Goal: Task Accomplishment & Management: Complete application form

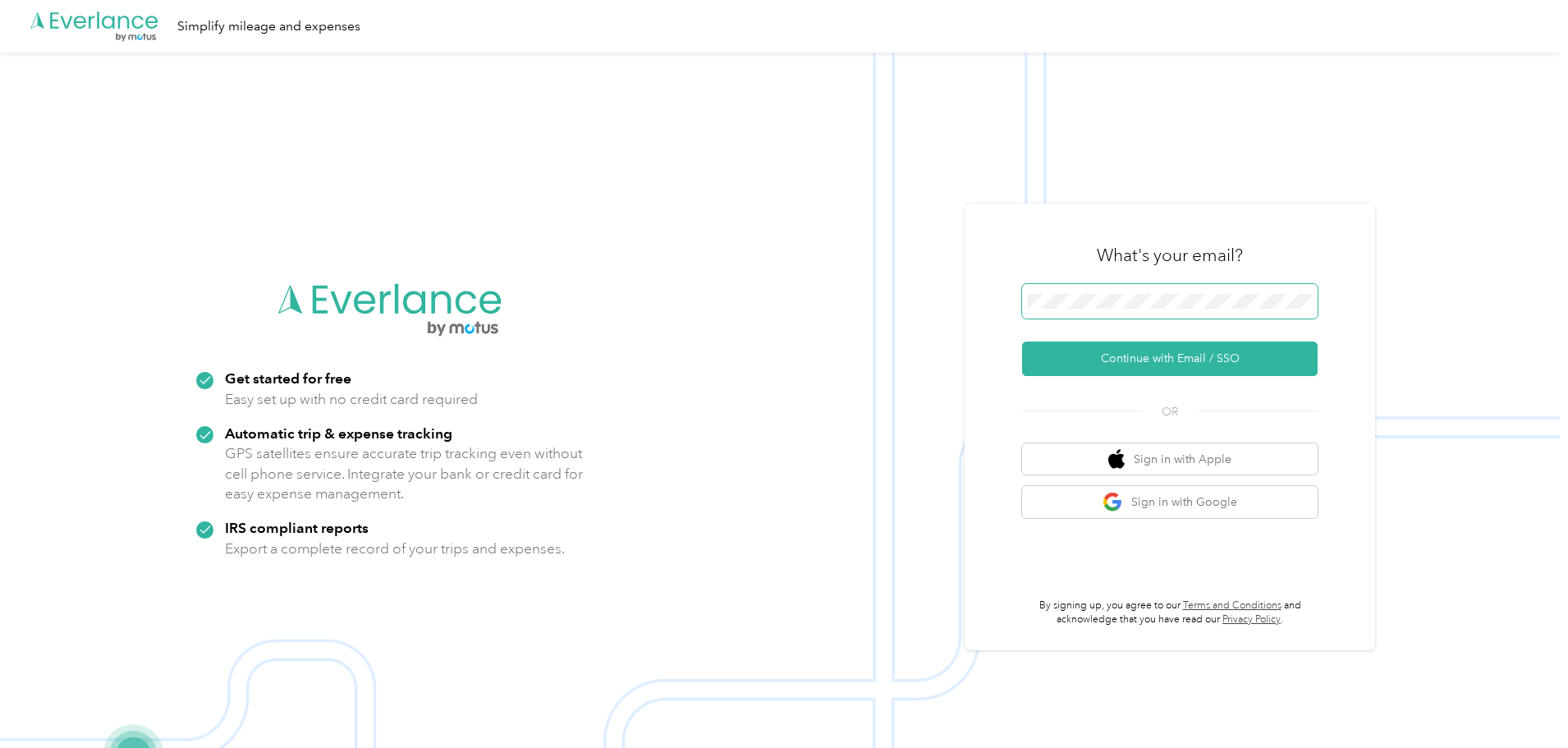
click at [1063, 288] on span at bounding box center [1170, 301] width 296 height 35
click at [1121, 351] on button "Continue with Email / SSO" at bounding box center [1170, 359] width 296 height 35
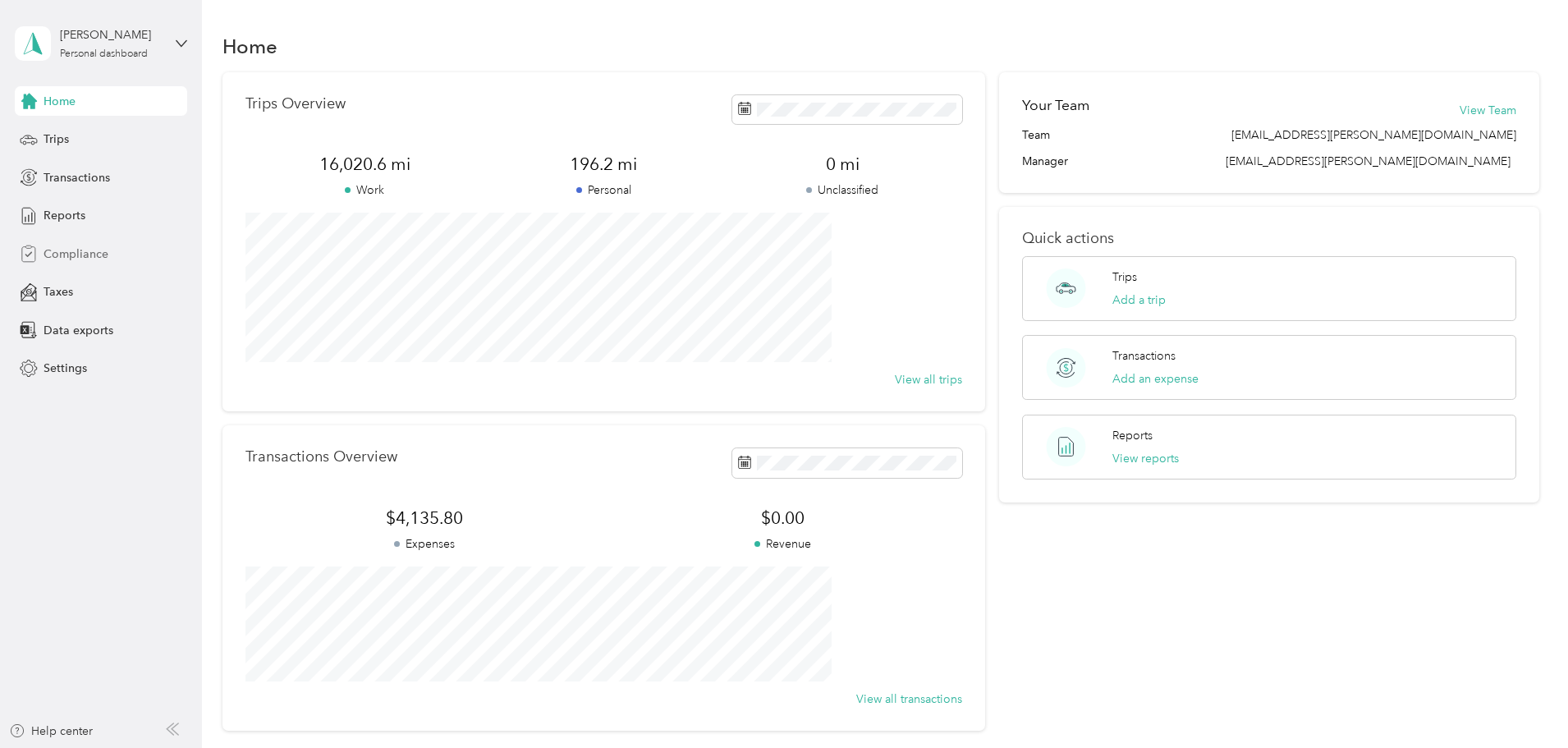
click at [72, 253] on span "Compliance" at bounding box center [75, 255] width 65 height 17
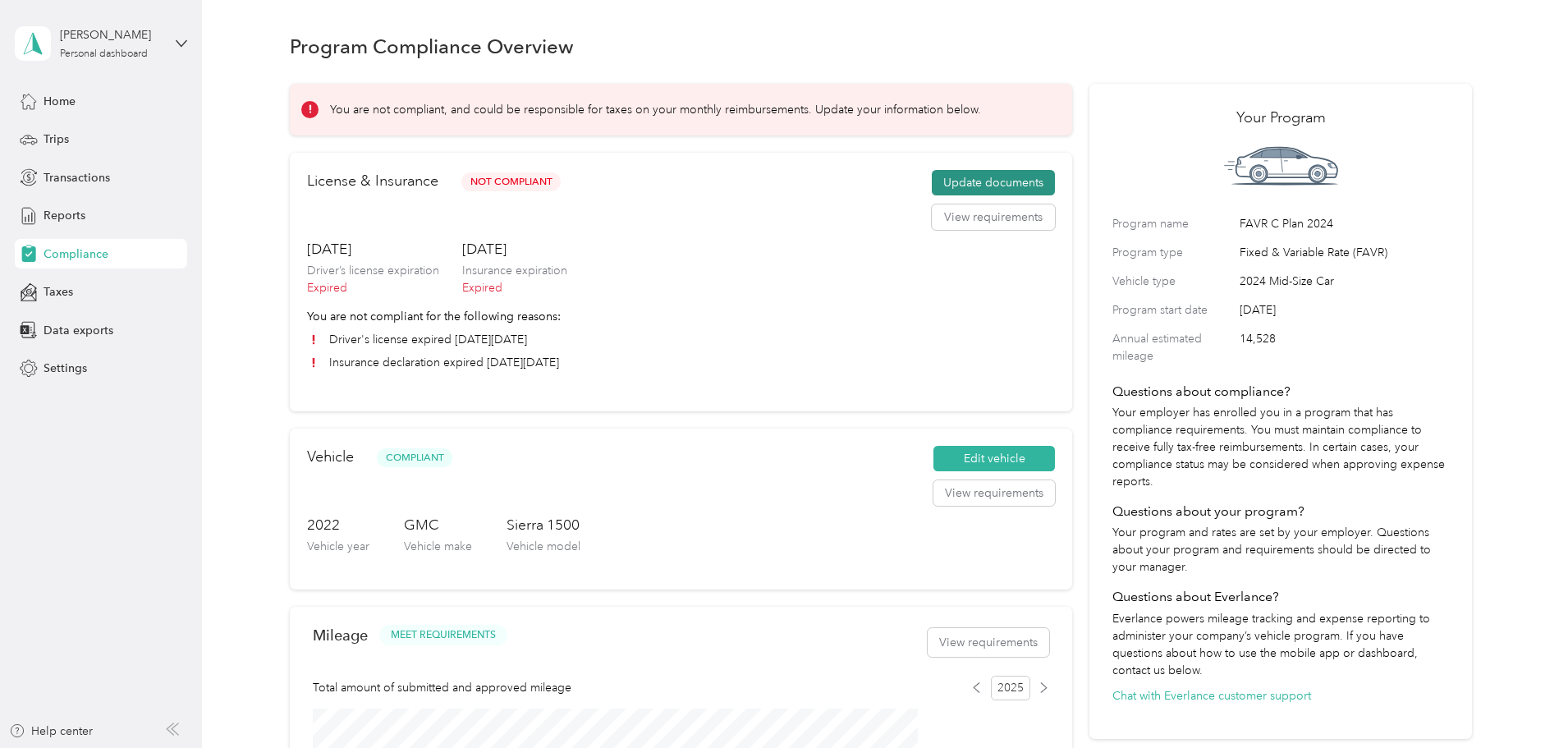
click at [965, 196] on button "Update documents" at bounding box center [993, 183] width 123 height 26
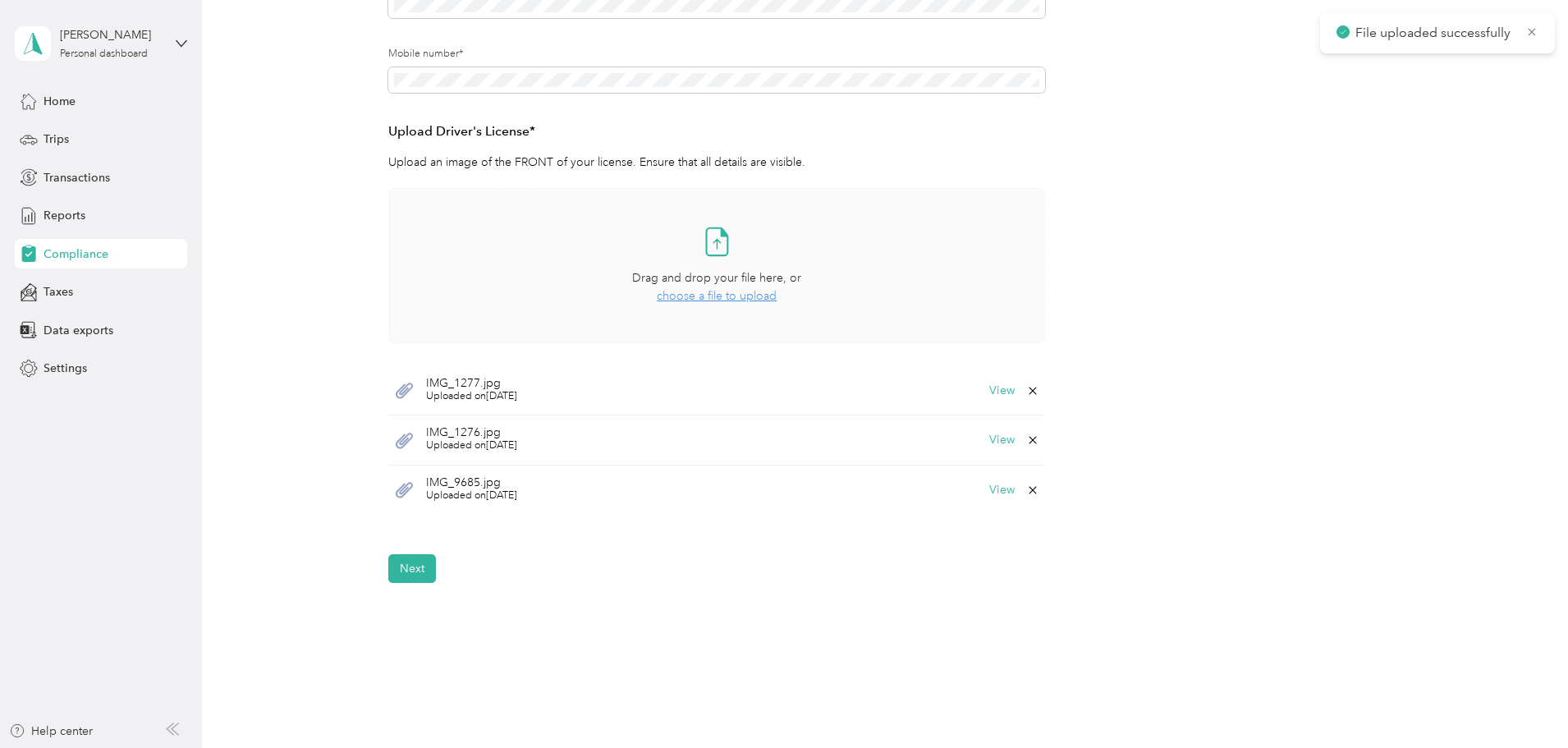
scroll to position [410, 0]
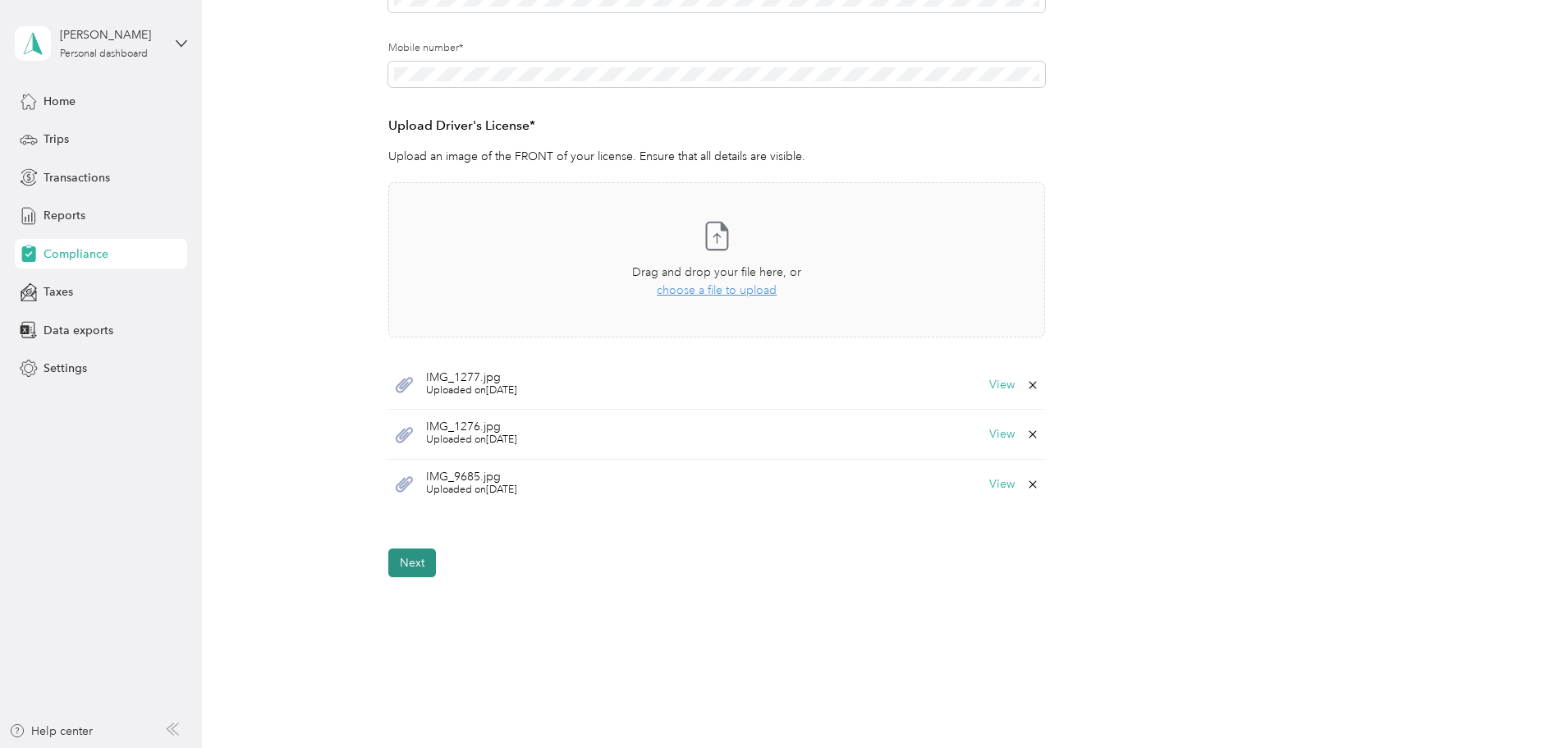
click at [411, 563] on button "Next" at bounding box center [412, 563] width 48 height 29
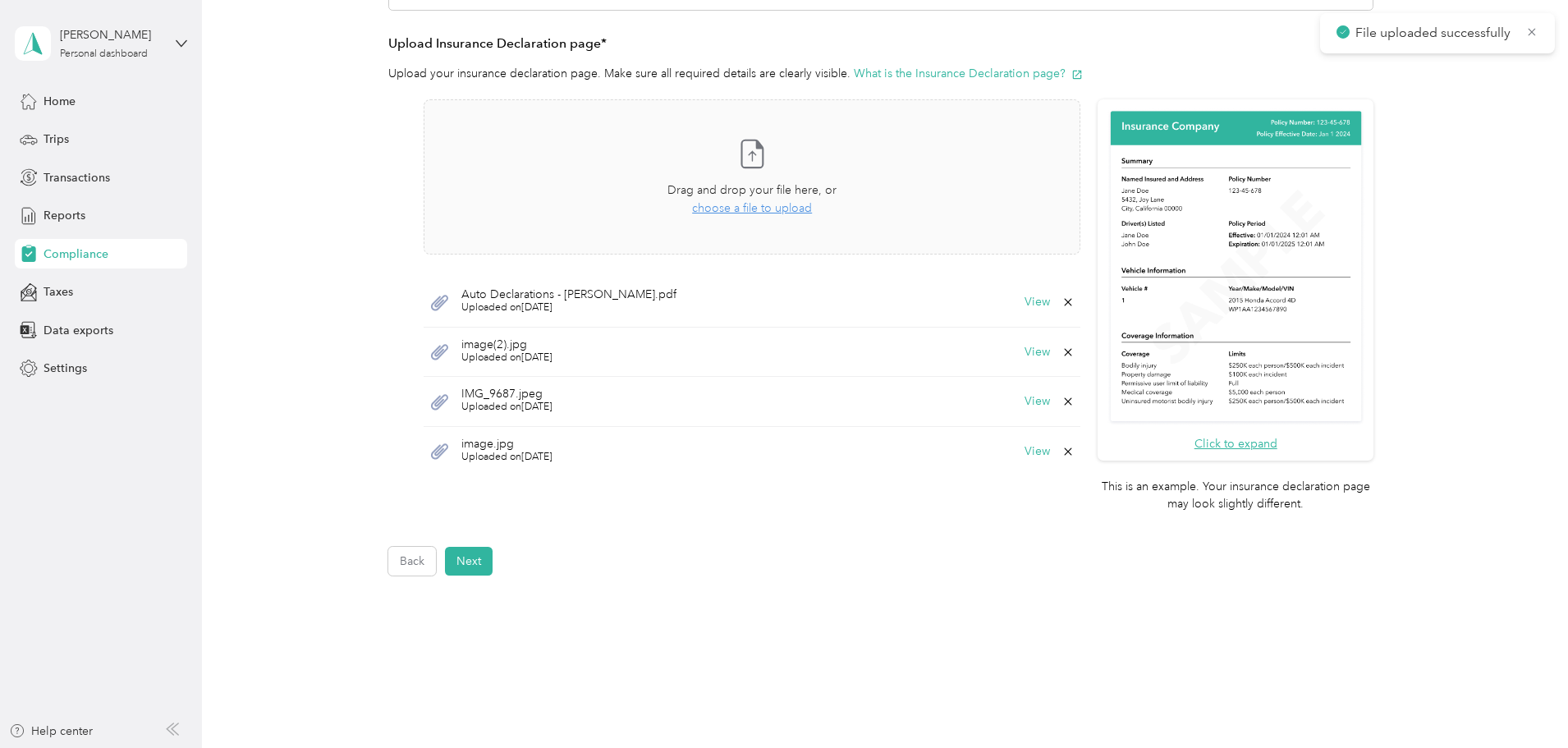
scroll to position [431, 0]
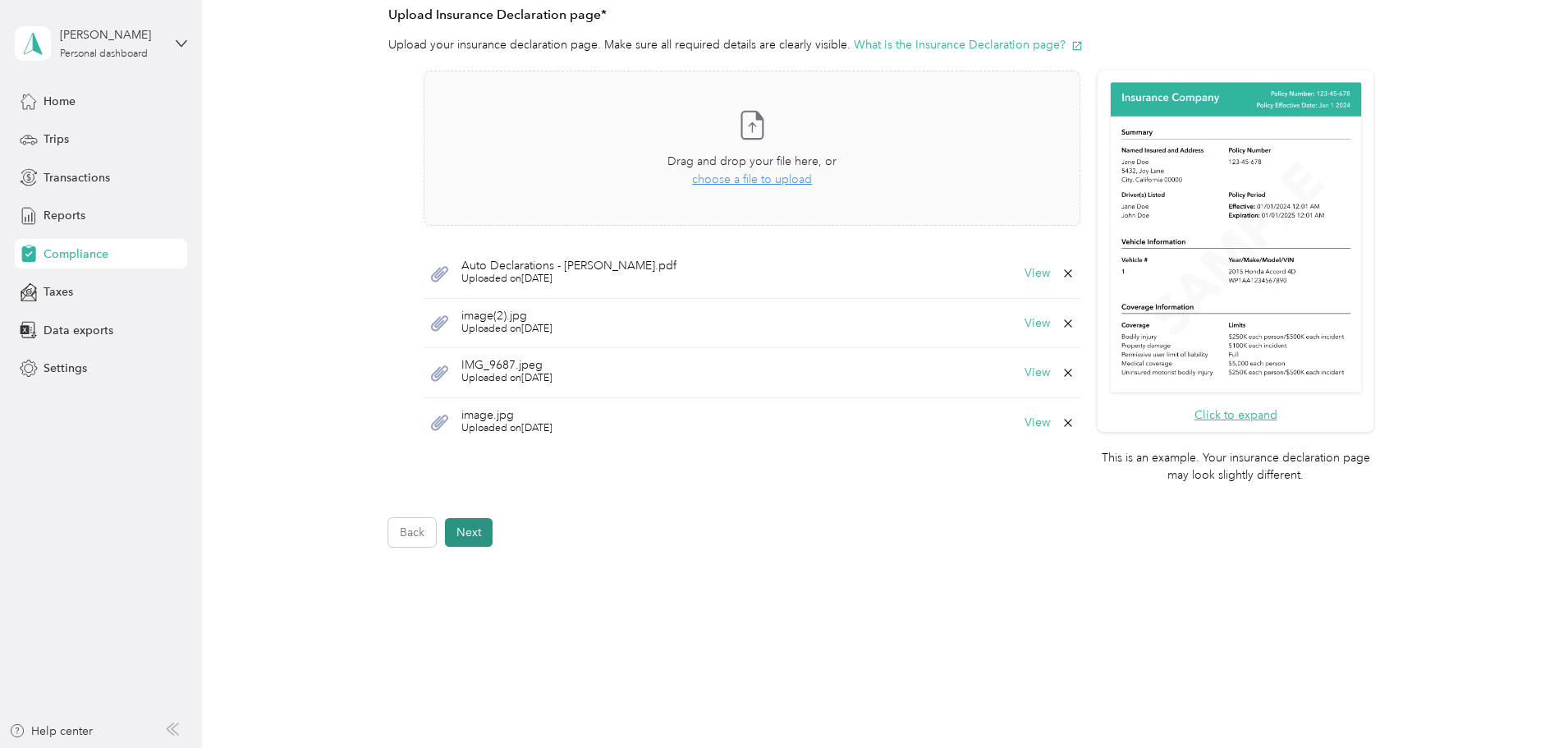
click at [485, 532] on button "Next" at bounding box center [468, 532] width 48 height 29
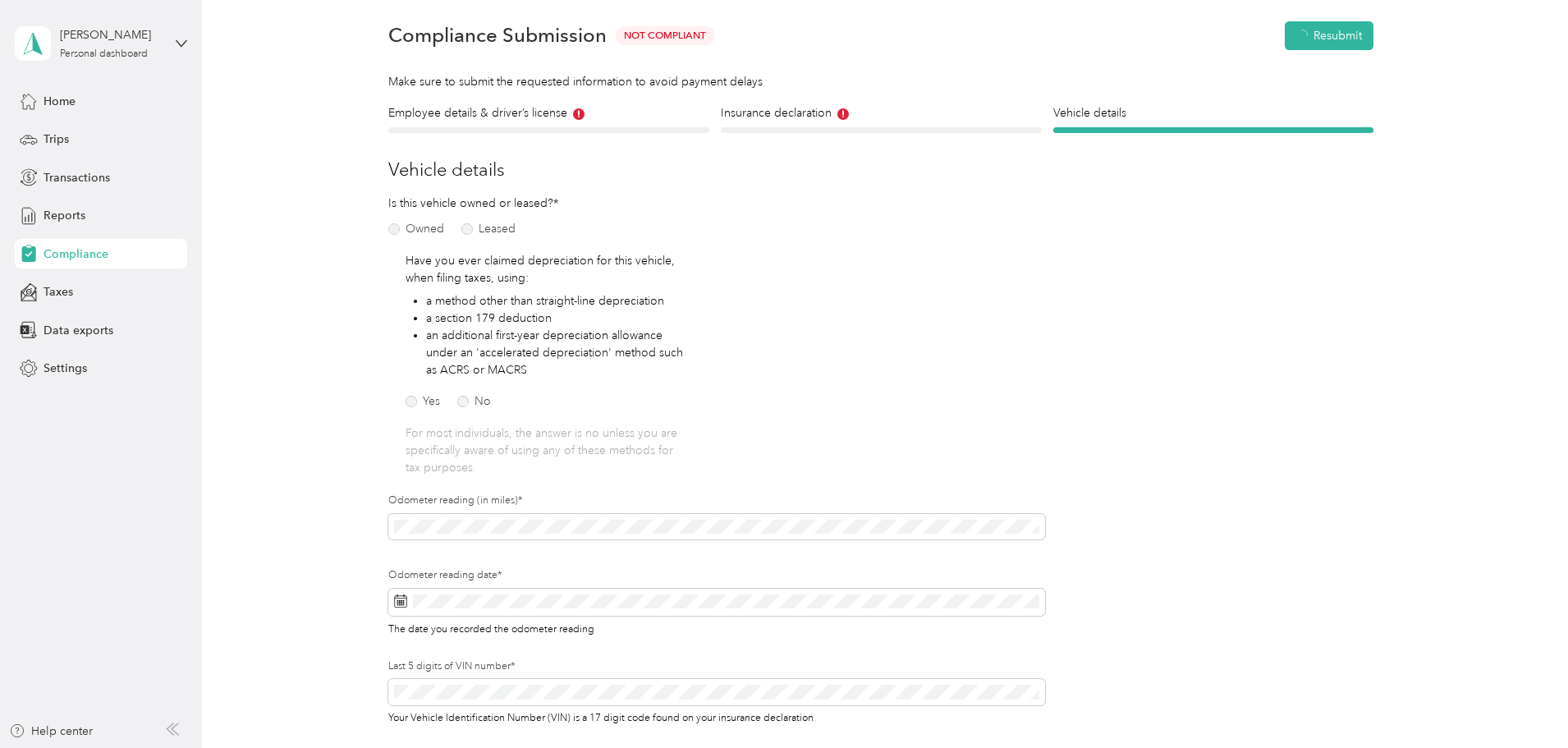
scroll to position [21, 0]
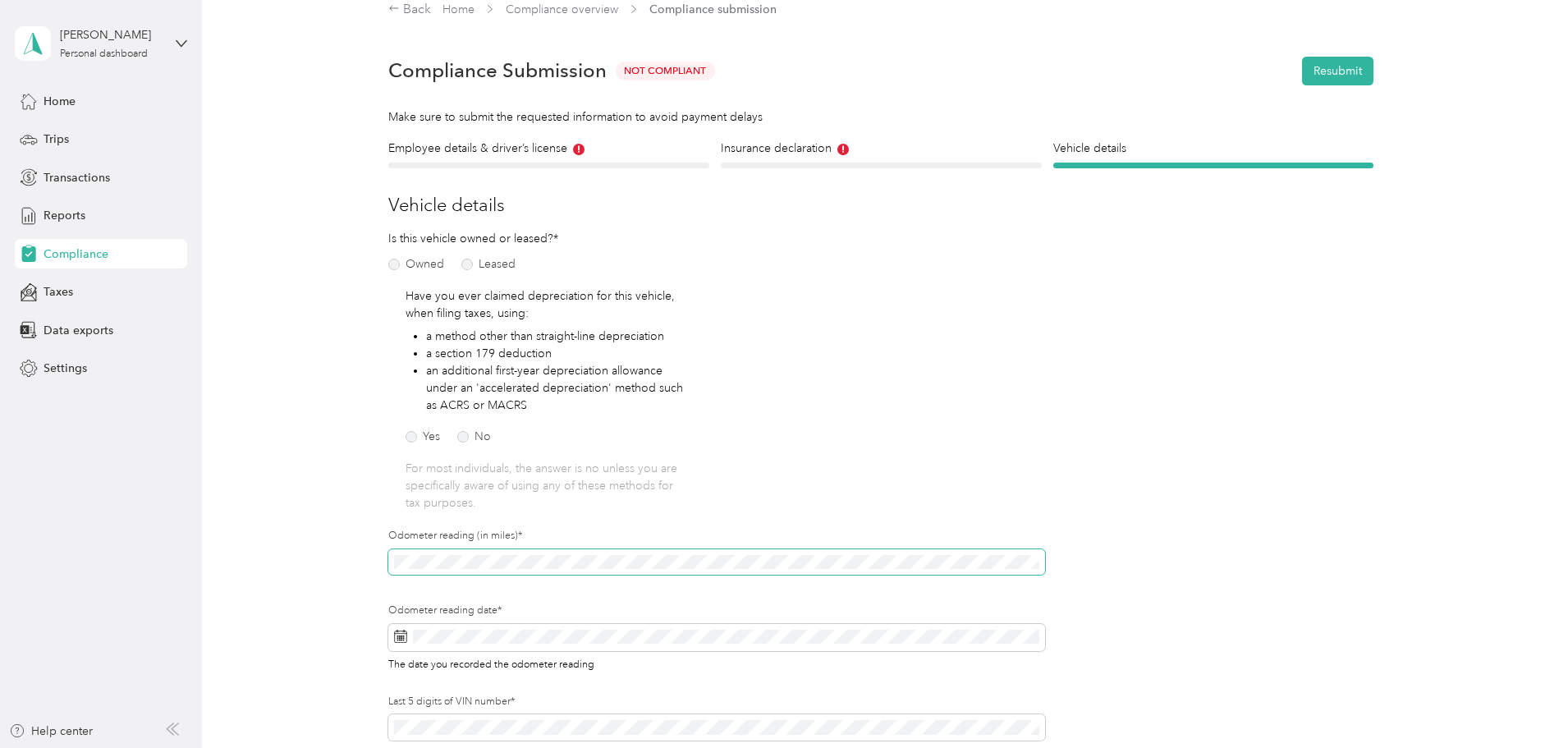
click at [379, 561] on div "Employee details & driver’s license License Insurance declaration Insurance Veh…" at bounding box center [881, 481] width 1182 height 684
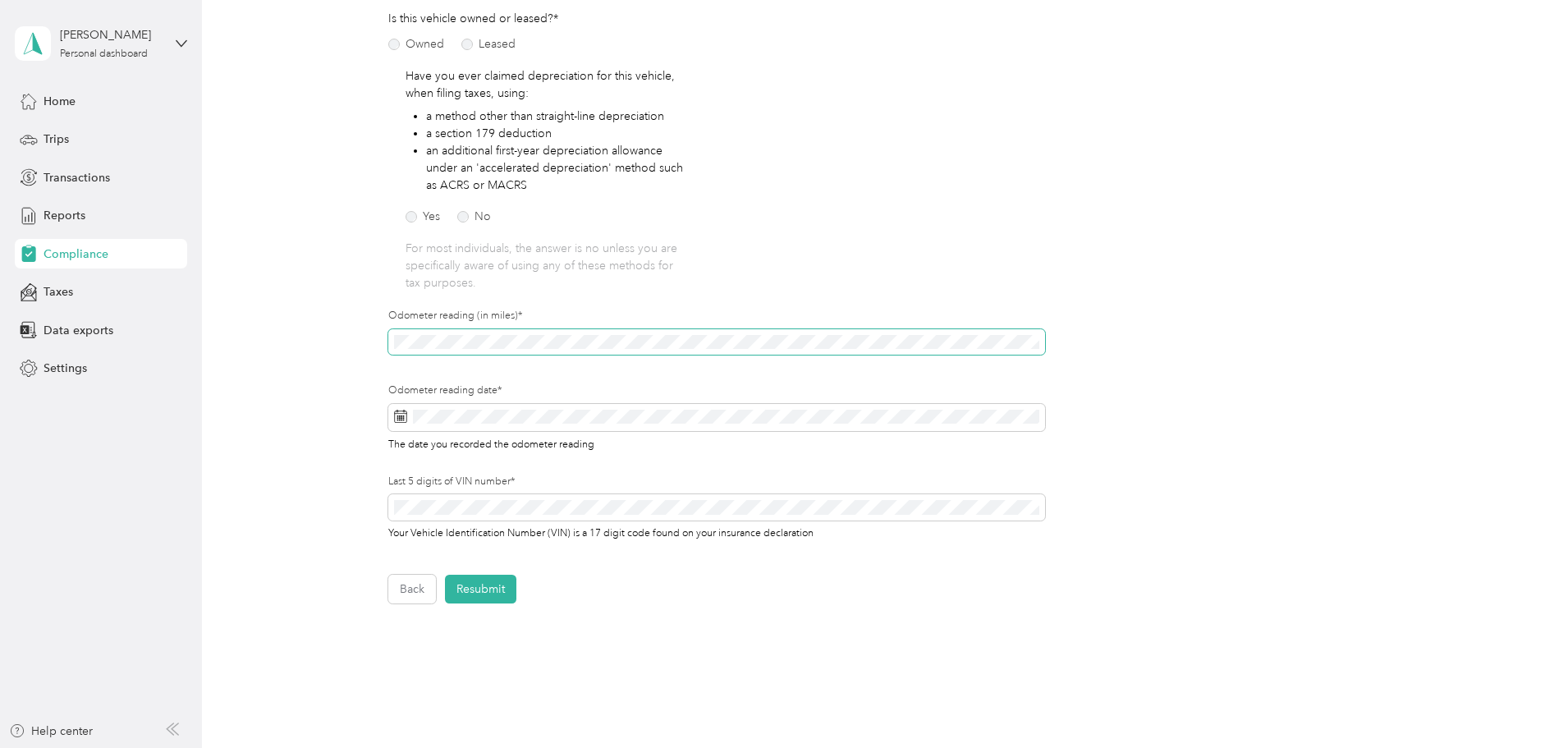
scroll to position [267, 0]
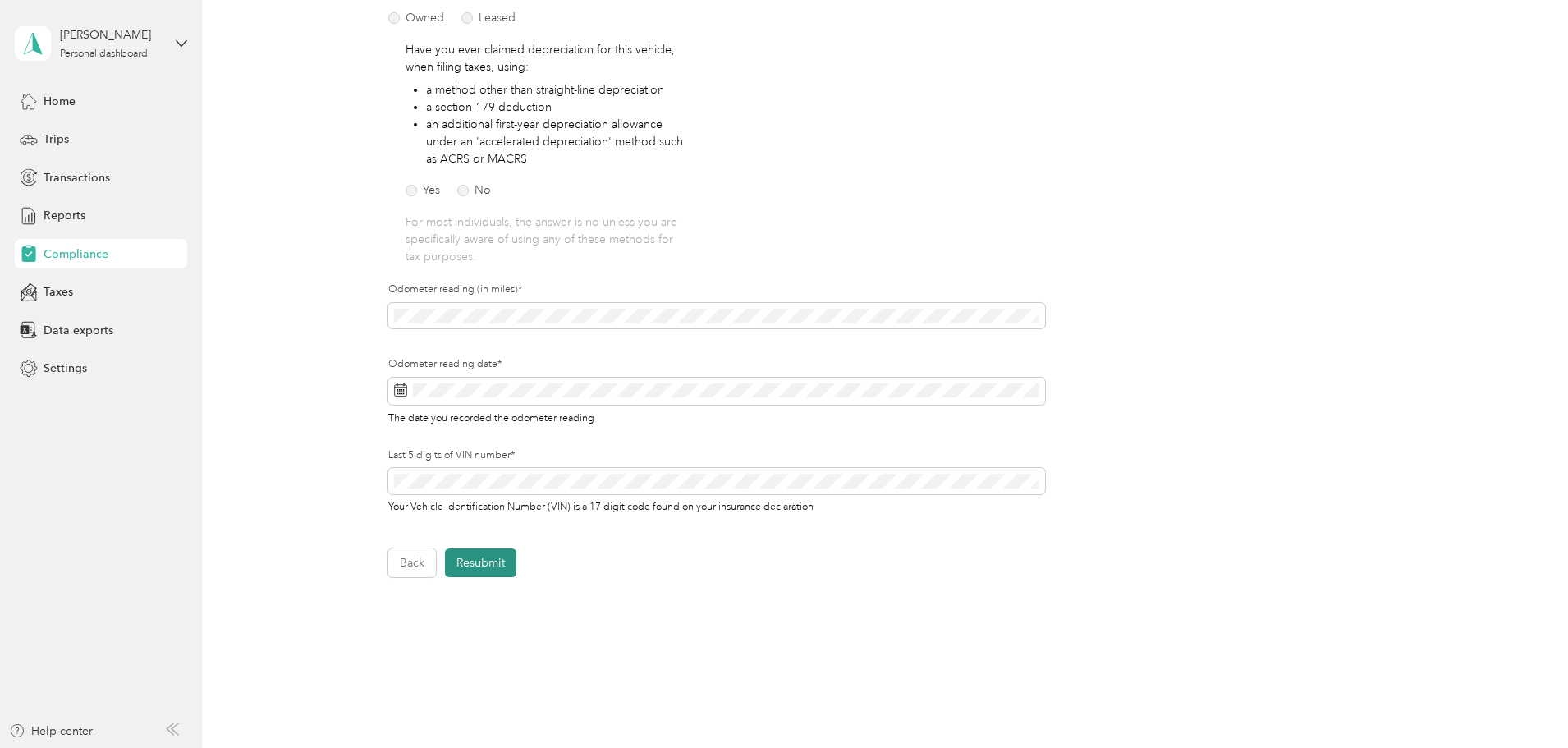
click at [493, 564] on button "Resubmit" at bounding box center [480, 563] width 72 height 29
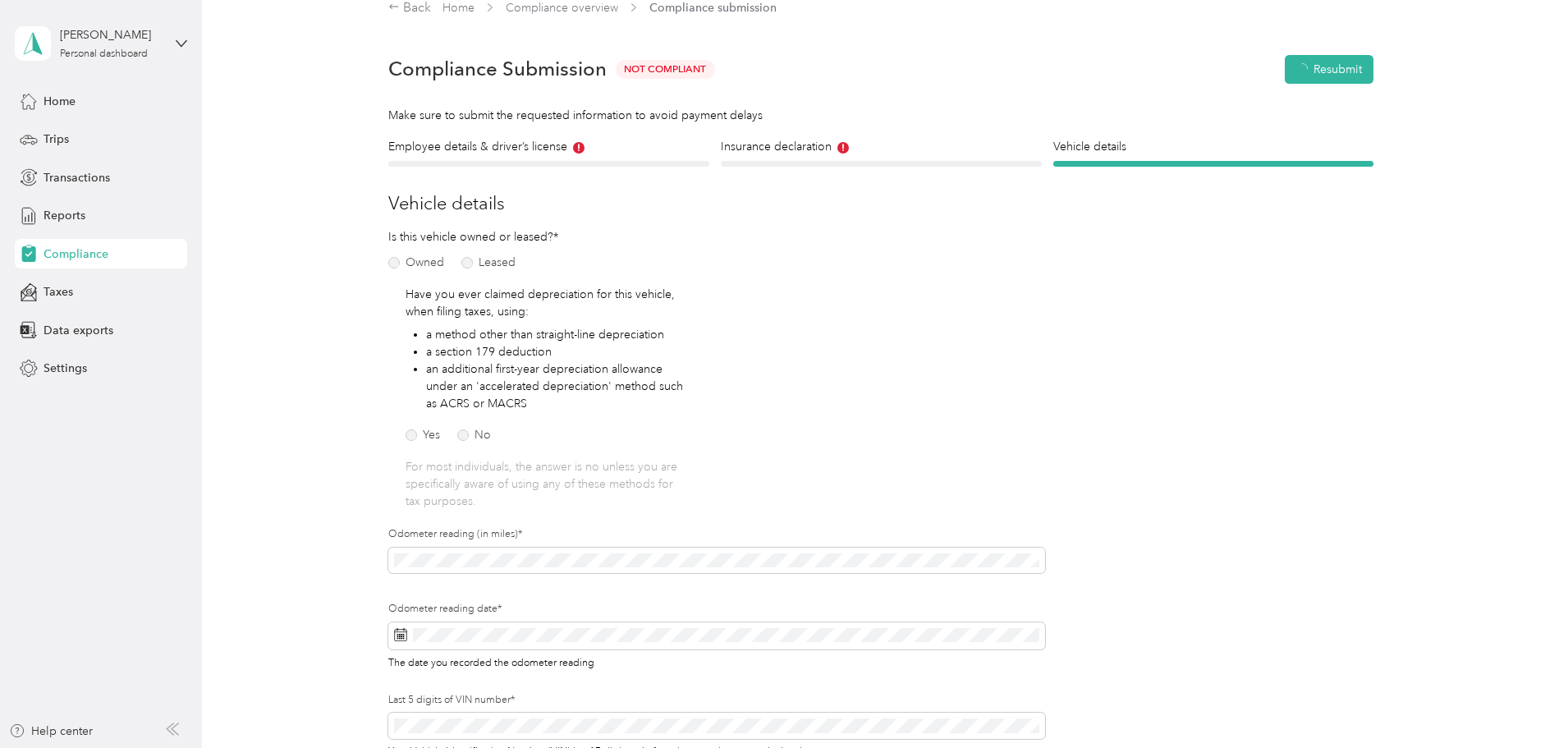
scroll to position [21, 0]
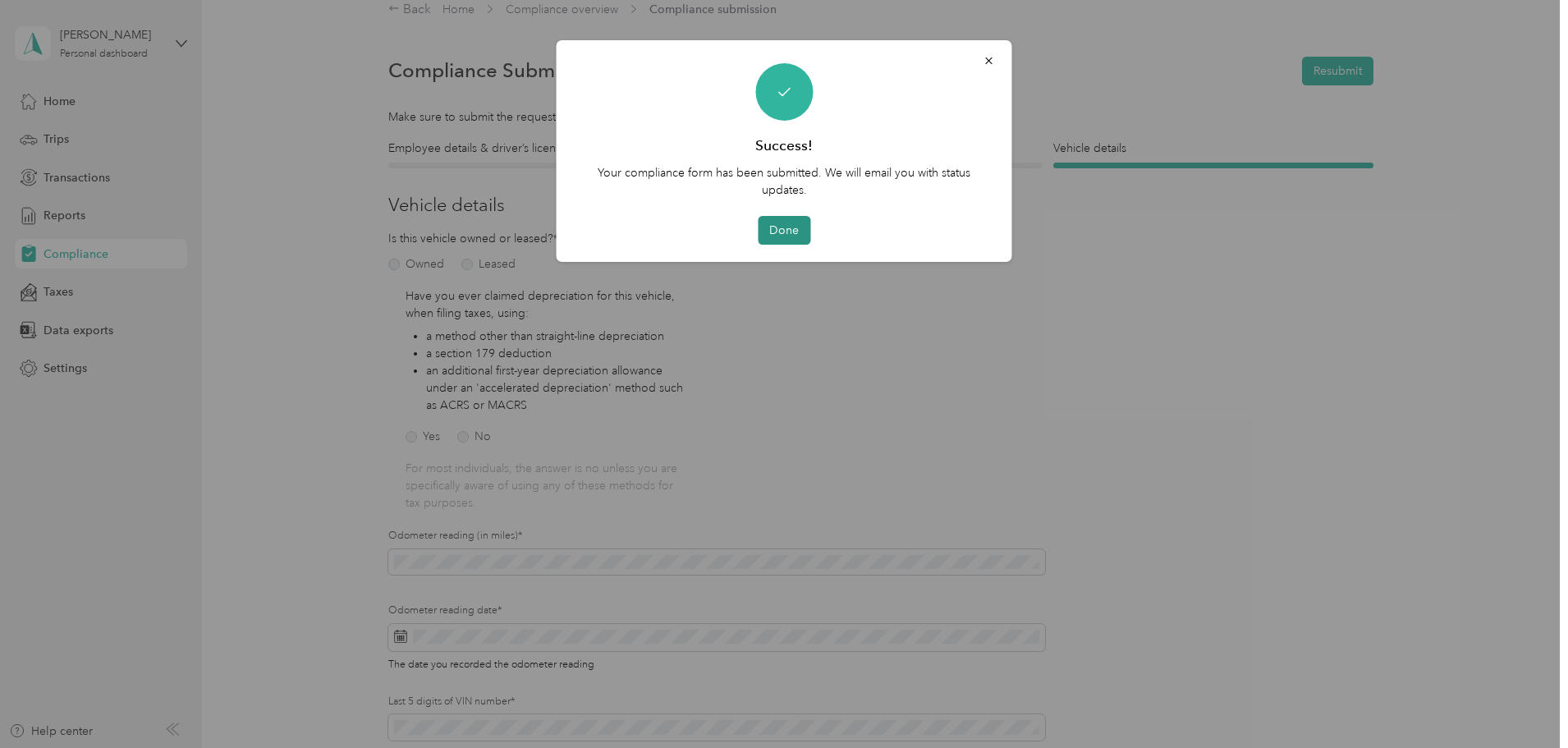
click at [786, 234] on button "Done" at bounding box center [784, 229] width 53 height 29
